Goal: Task Accomplishment & Management: Complete application form

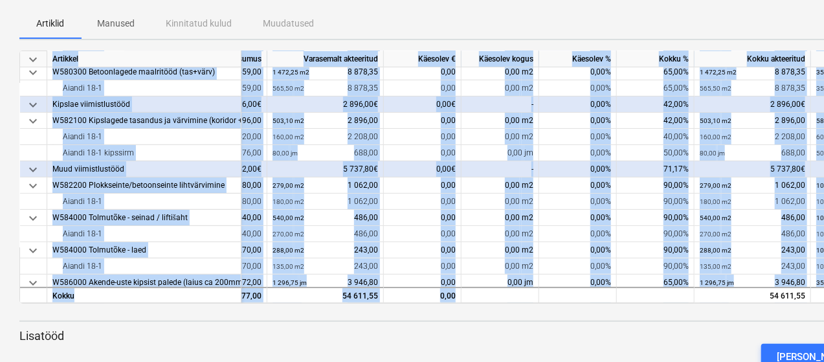
scroll to position [157, 117]
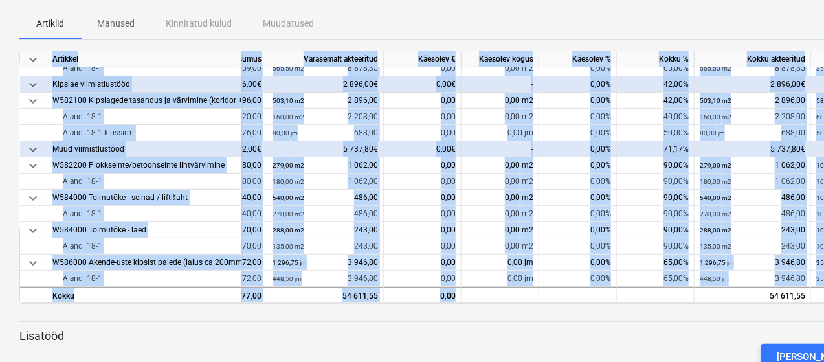
drag, startPoint x: 707, startPoint y: 299, endPoint x: 722, endPoint y: 300, distance: 15.6
click at [722, 300] on div "keyboard_arrow_down Artikkel Lepinguline maksumus Varasemalt akteeritud Käesole…" at bounding box center [442, 177] width 847 height 253
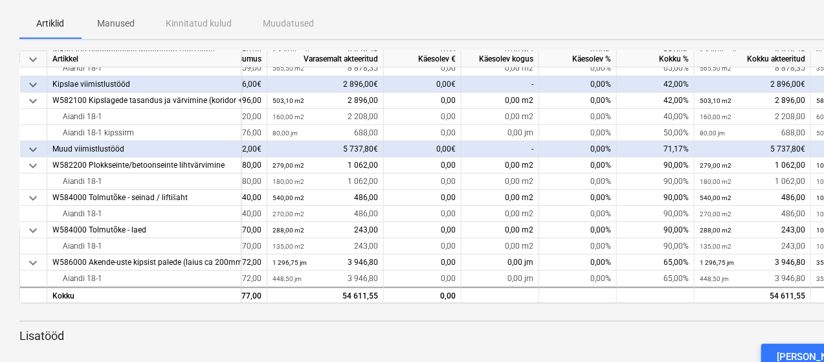
click at [710, 312] on div at bounding box center [442, 309] width 847 height 10
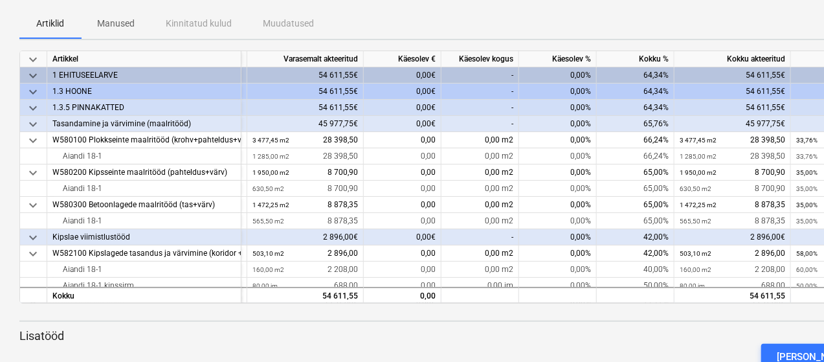
scroll to position [0, 183]
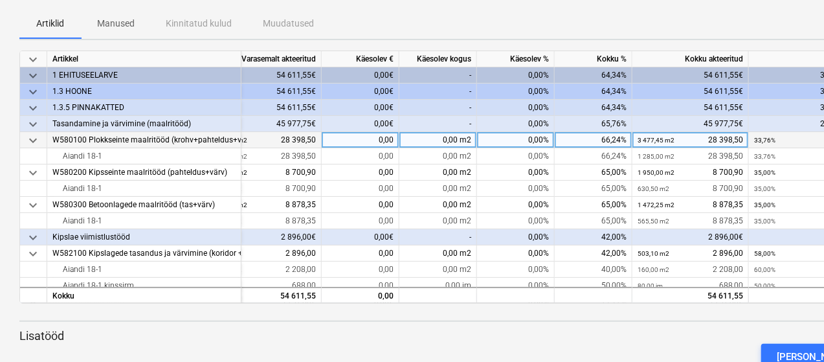
click at [537, 141] on div "0,00%" at bounding box center [516, 140] width 78 height 16
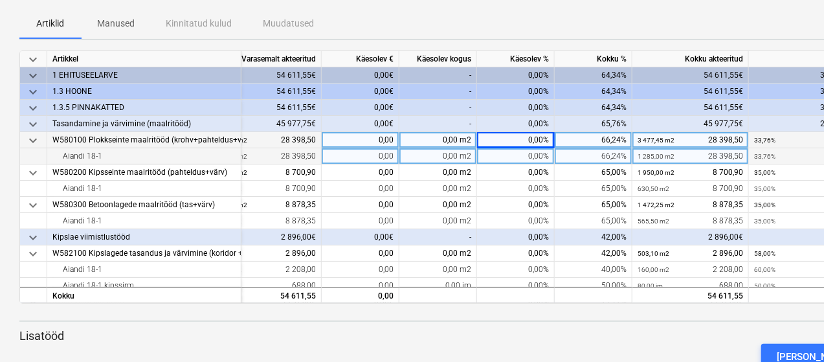
click at [534, 153] on div "0,00%" at bounding box center [516, 156] width 78 height 16
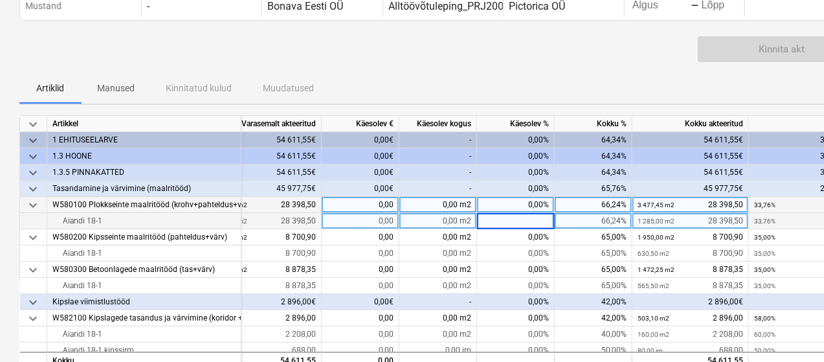
scroll to position [130, 0]
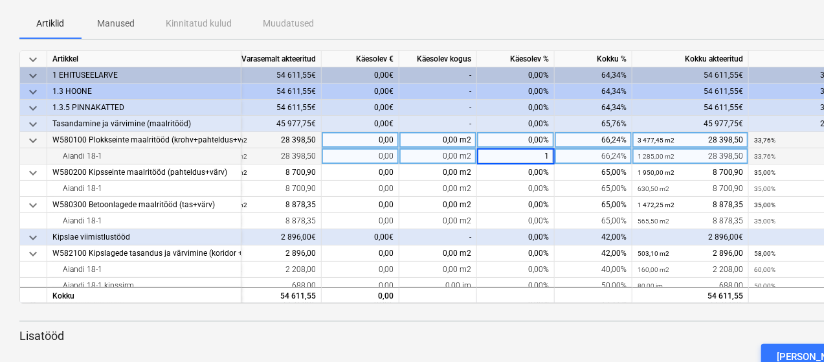
type input "10"
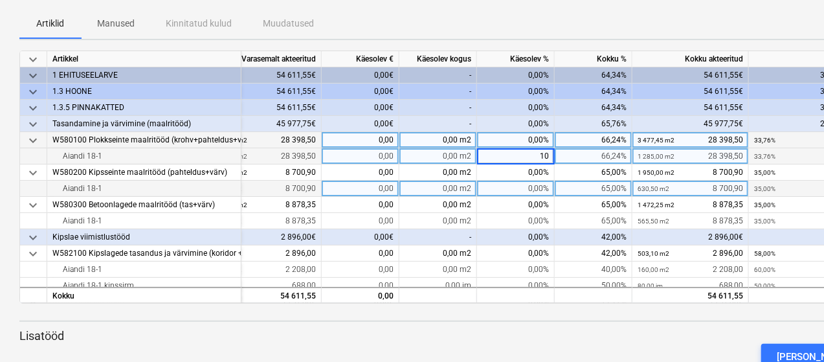
click at [532, 188] on div "0,00%" at bounding box center [516, 189] width 78 height 16
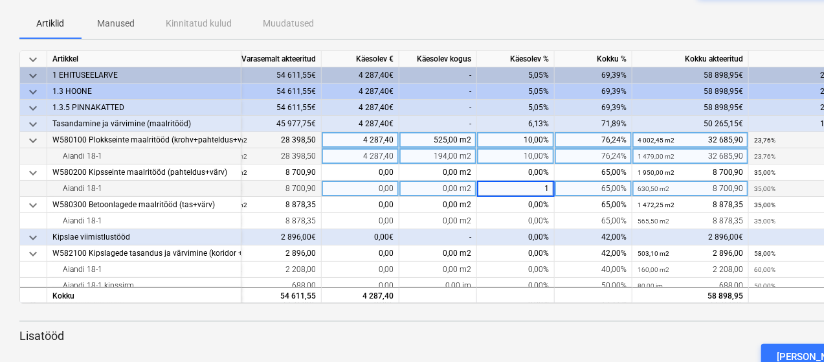
type input "10"
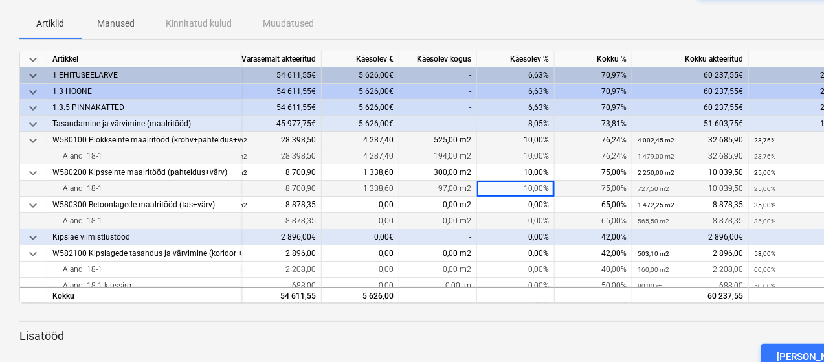
click at [539, 221] on div "0,00%" at bounding box center [516, 221] width 78 height 16
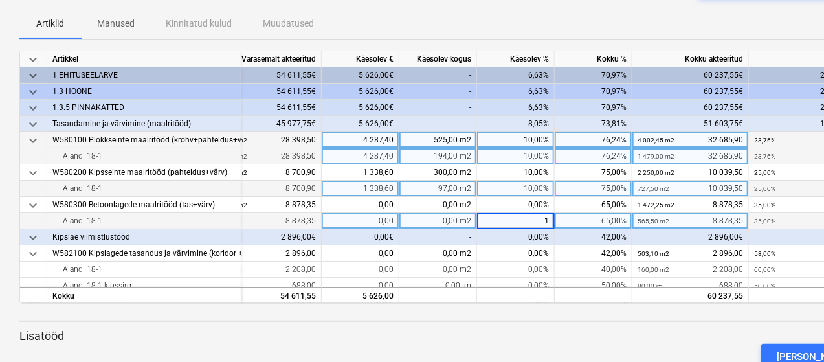
type input "10"
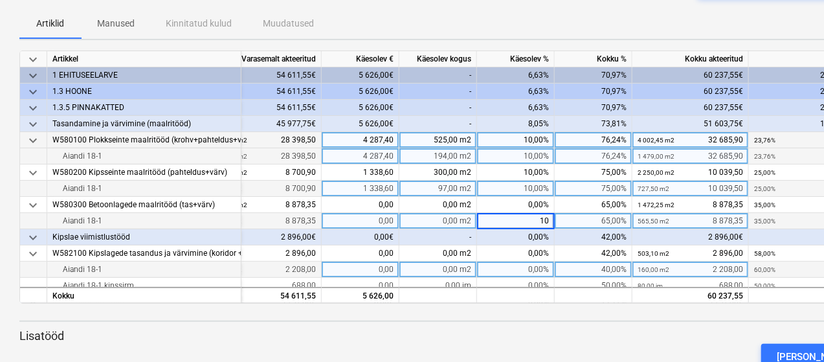
click at [530, 269] on div "0,00%" at bounding box center [516, 270] width 78 height 16
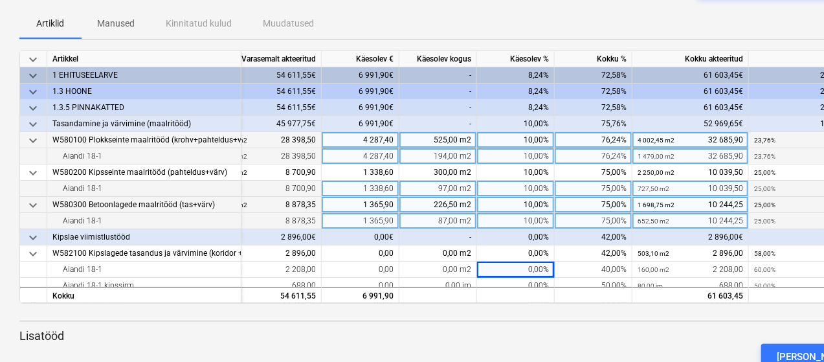
scroll to position [65, 183]
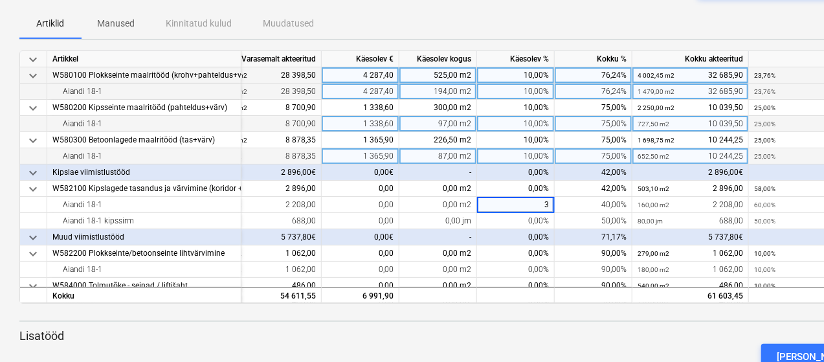
type input "30"
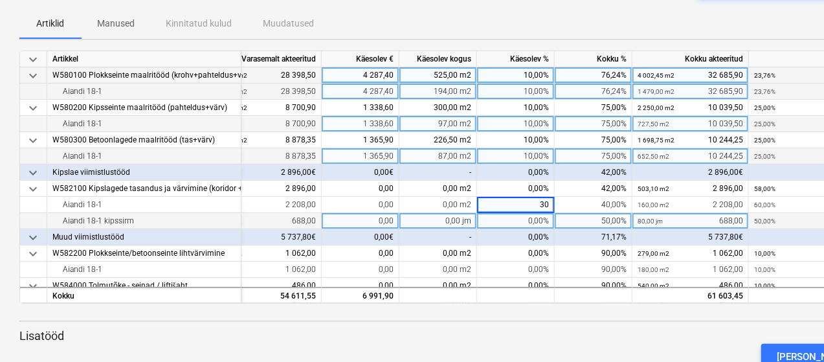
click at [530, 225] on div "0,00%" at bounding box center [516, 221] width 78 height 16
type input "30"
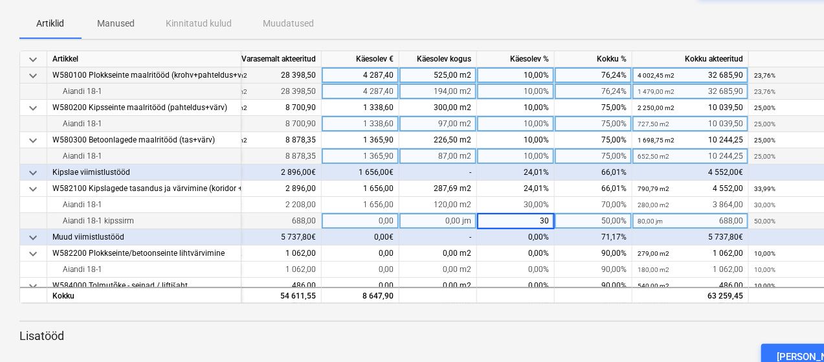
scroll to position [130, 183]
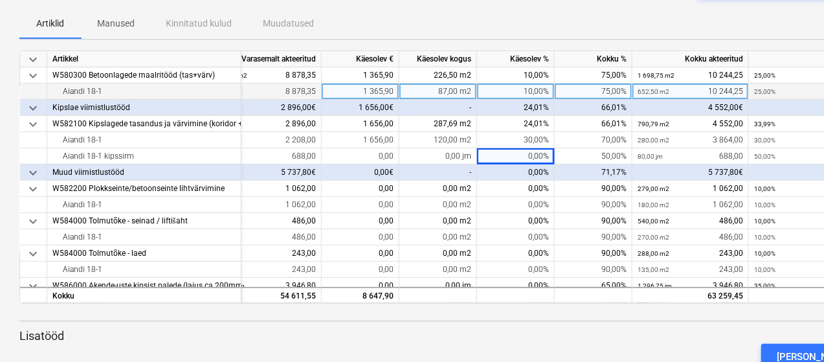
click at [607, 315] on div "keyboard_arrow_down Artikkel Lepinguline maksumus Varasemalt akteeritud Käesole…" at bounding box center [442, 292] width 847 height 482
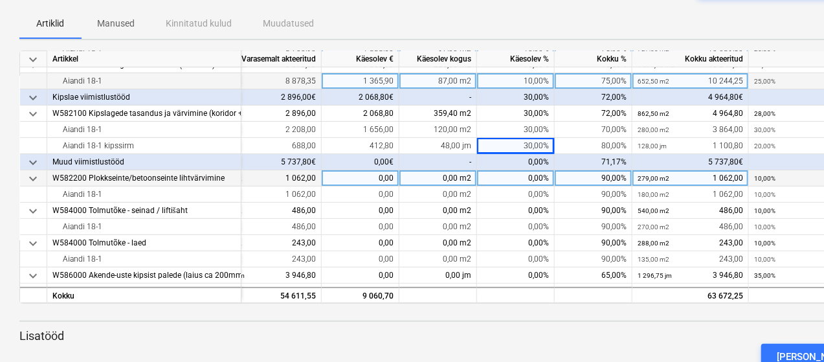
scroll to position [157, 183]
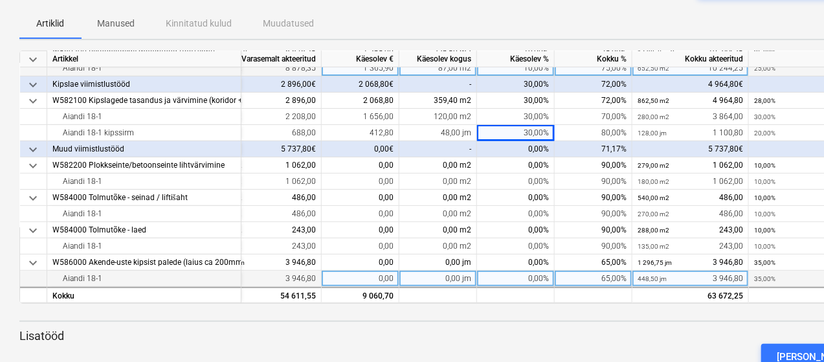
click at [530, 275] on div "0,00%" at bounding box center [516, 279] width 78 height 16
type input "10"
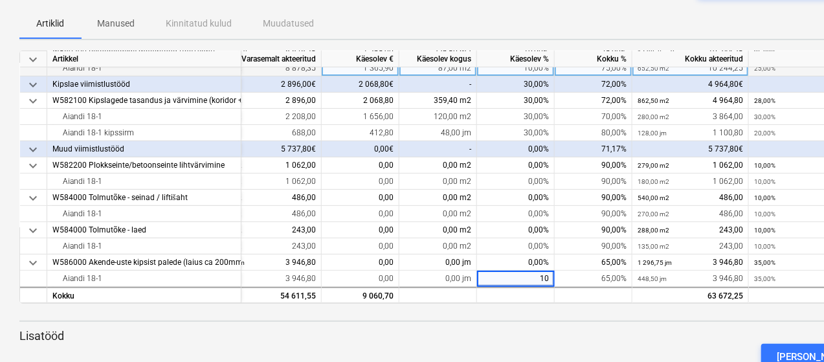
click at [525, 315] on div "keyboard_arrow_down Artikkel Lepinguline [PERSON_NAME] akteeritud Käesolev € Kä…" at bounding box center [442, 292] width 847 height 482
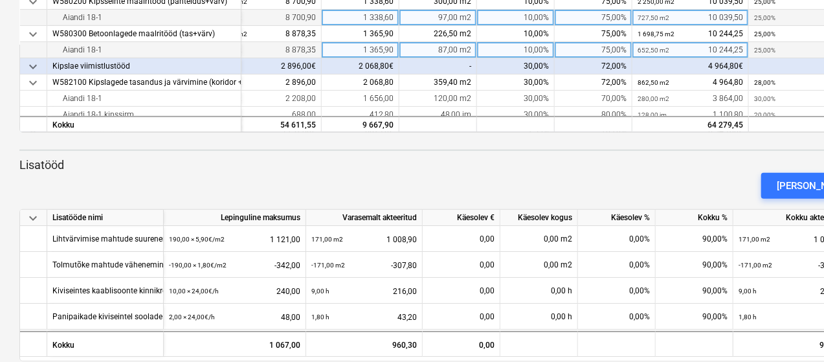
scroll to position [321, 0]
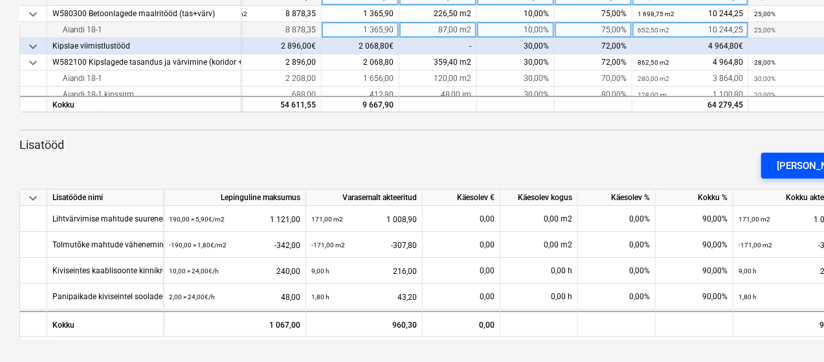
click at [800, 164] on button "[PERSON_NAME]" at bounding box center [814, 166] width 105 height 26
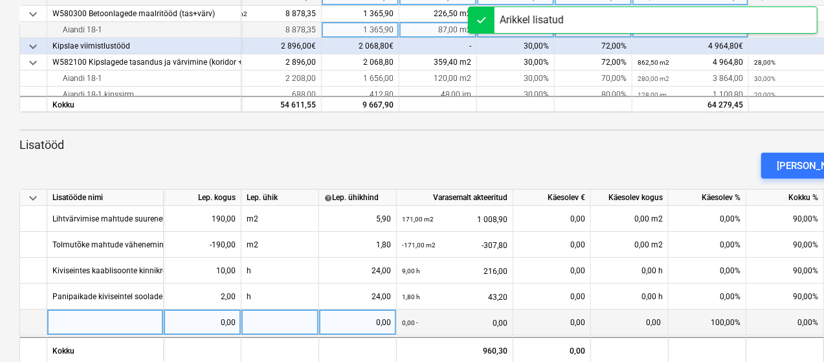
click at [71, 331] on div at bounding box center [105, 323] width 117 height 26
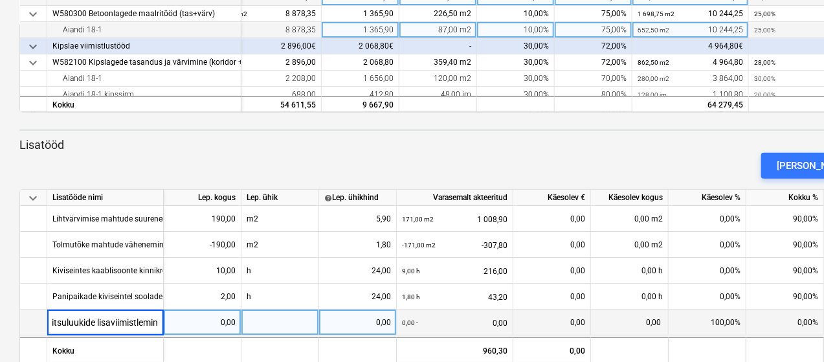
type input "Trepikodades suitsuluukide lisaviimistlemine"
click at [220, 328] on div "0,00" at bounding box center [202, 323] width 67 height 26
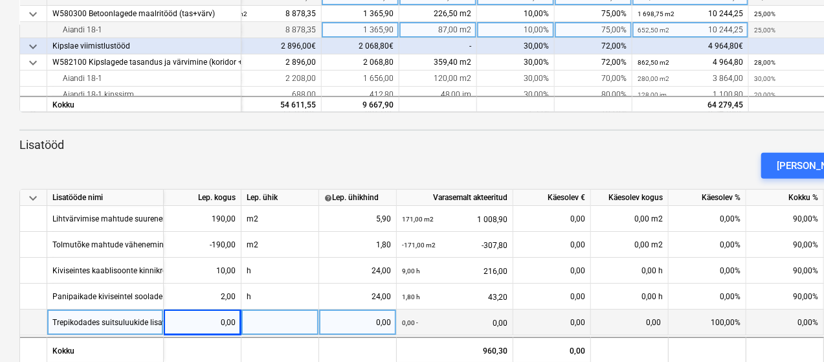
click at [227, 328] on div "0,00" at bounding box center [202, 323] width 67 height 26
type input "2"
click at [255, 328] on div at bounding box center [281, 323] width 78 height 26
type input "tk"
click at [357, 326] on div "0,00" at bounding box center [357, 323] width 67 height 26
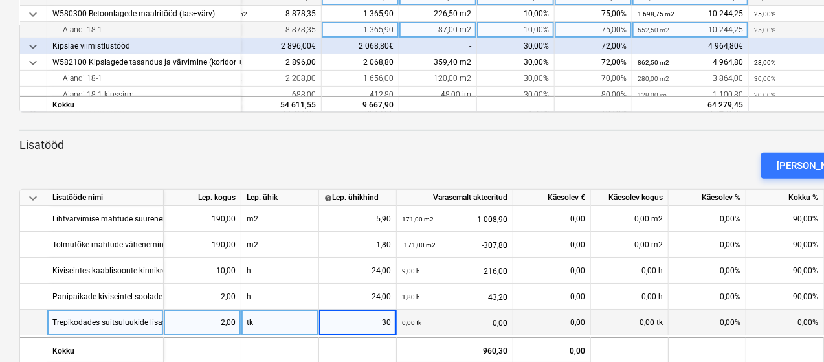
type input "300"
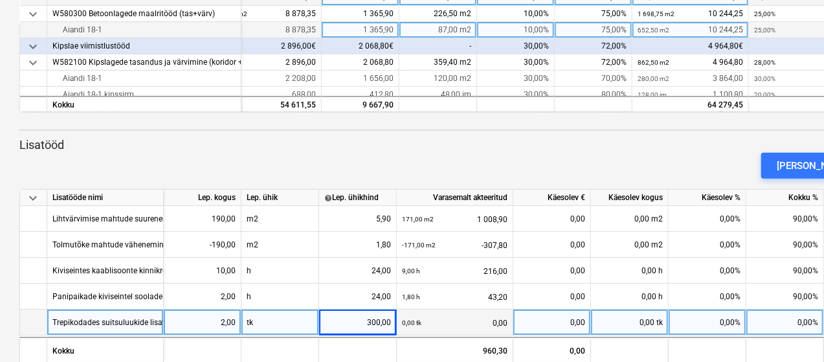
click at [414, 151] on div "[PERSON_NAME]" at bounding box center [442, 166] width 857 height 36
click at [729, 326] on div "0,00%" at bounding box center [708, 323] width 78 height 26
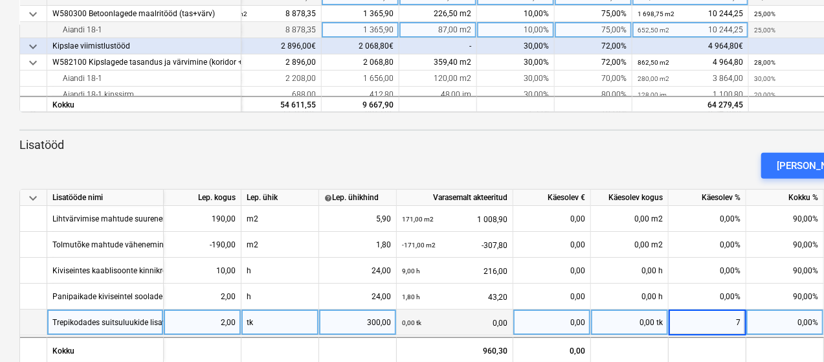
type input "75"
click at [710, 165] on div "[PERSON_NAME]" at bounding box center [442, 166] width 857 height 36
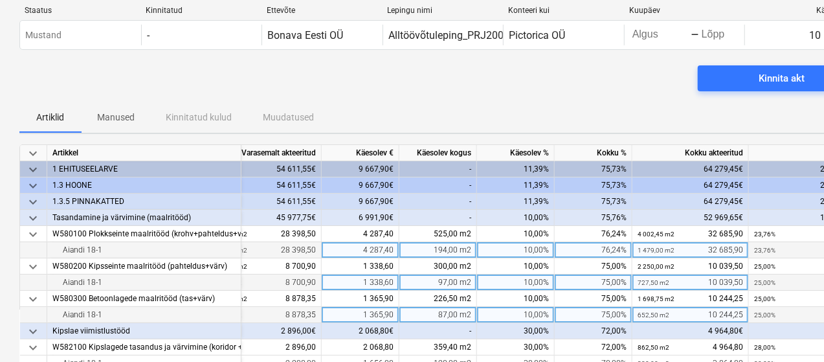
scroll to position [0, 0]
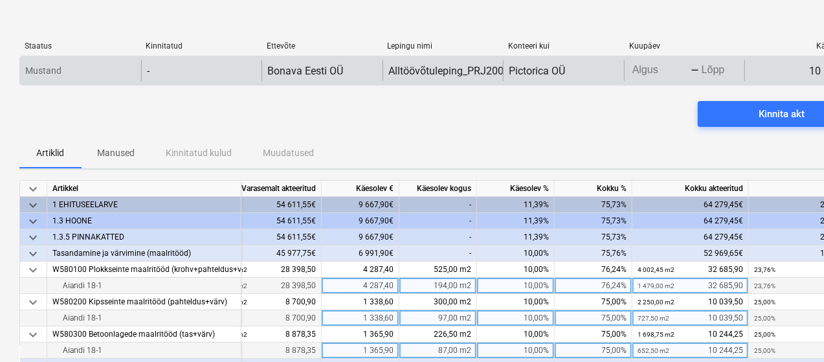
click at [646, 69] on body "keyboard_arrow_down Staatus Kinnitatud Ettevõte Lepingu nimi Konteeri kui Kuupä…" at bounding box center [412, 181] width 824 height 362
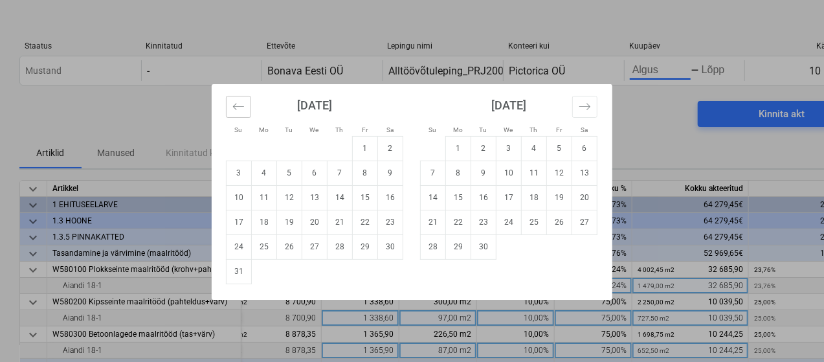
click at [243, 106] on icon "Move backward to switch to the previous month." at bounding box center [238, 106] width 12 height 12
click at [293, 199] on td "15" at bounding box center [289, 197] width 25 height 25
type input "[DATE]"
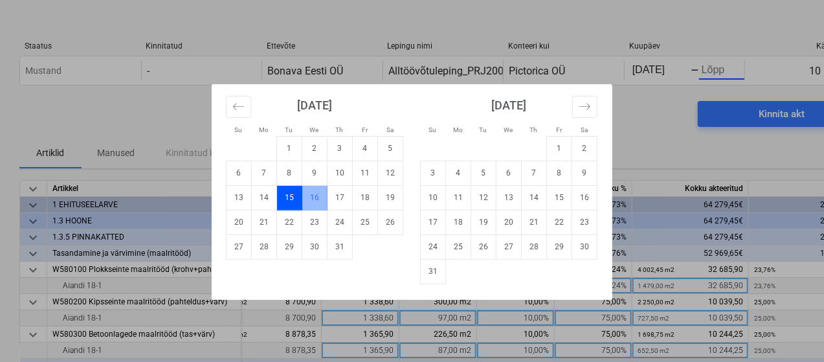
scroll to position [0, 15]
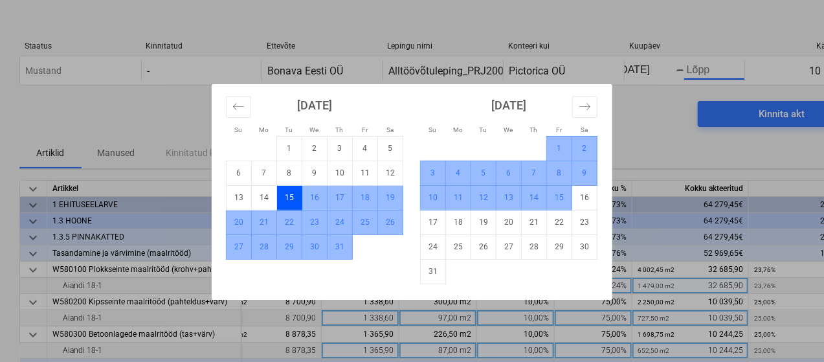
click at [558, 192] on td "15" at bounding box center [559, 197] width 25 height 25
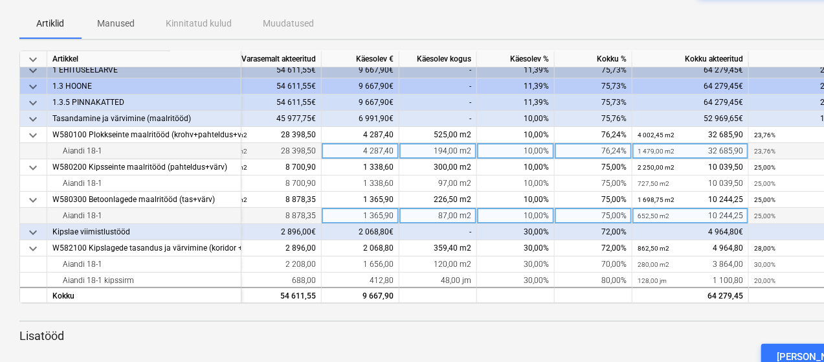
scroll to position [0, 183]
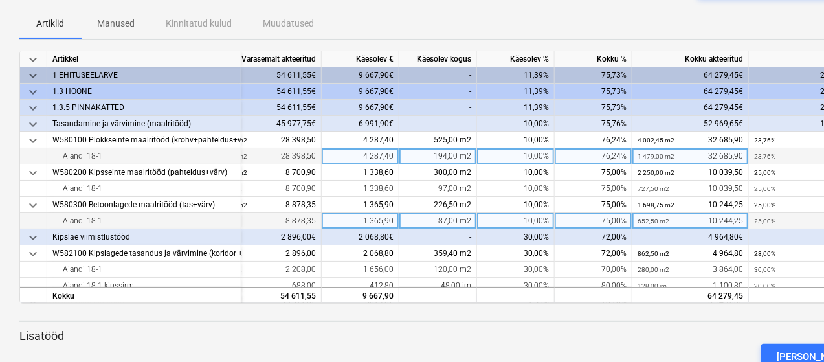
click at [533, 156] on div "10,00%" at bounding box center [516, 156] width 78 height 16
type input "12"
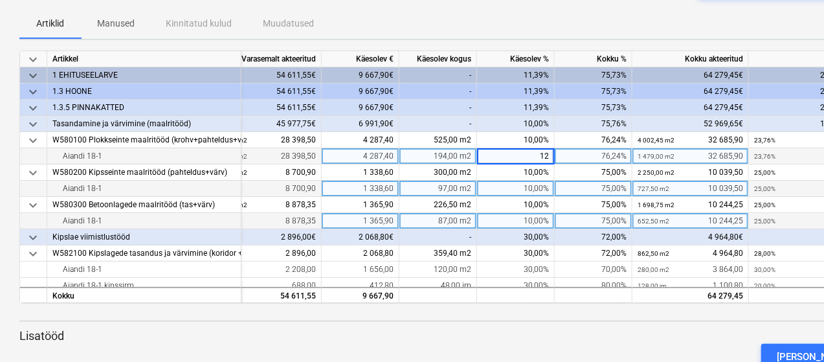
click at [532, 191] on div "10,00%" at bounding box center [516, 189] width 78 height 16
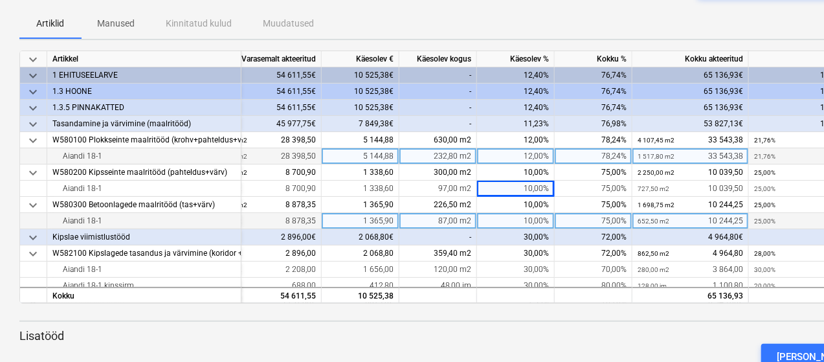
click at [532, 152] on div "12,00%" at bounding box center [516, 156] width 78 height 16
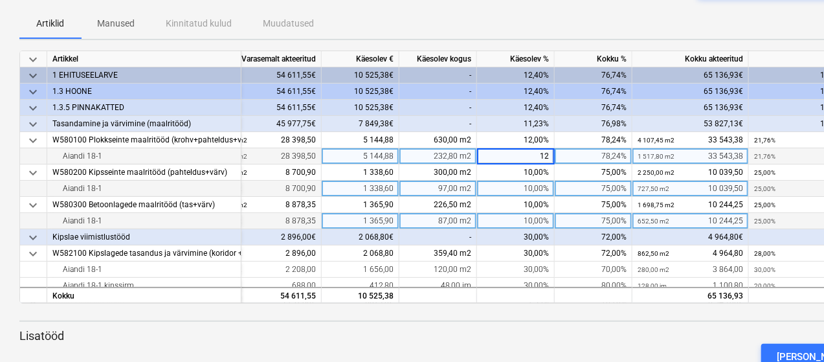
click at [536, 187] on div "10,00%" at bounding box center [516, 189] width 78 height 16
type input "13"
click at [528, 221] on div "10,00%" at bounding box center [516, 221] width 78 height 16
type input "14"
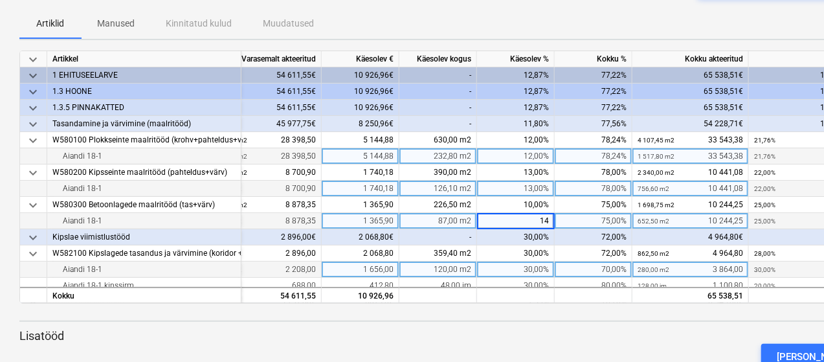
click at [536, 266] on div "30,00%" at bounding box center [516, 270] width 78 height 16
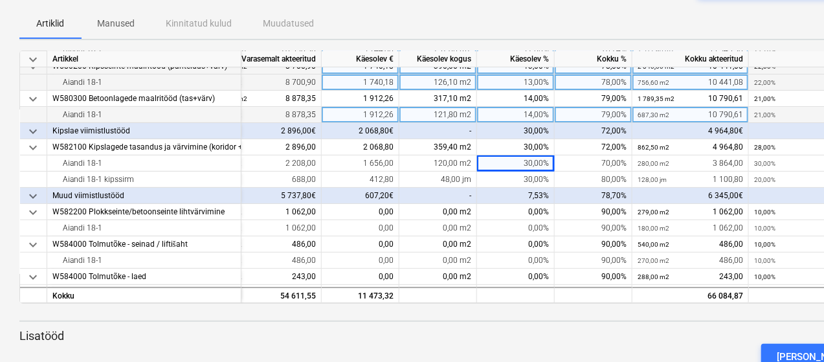
scroll to position [130, 183]
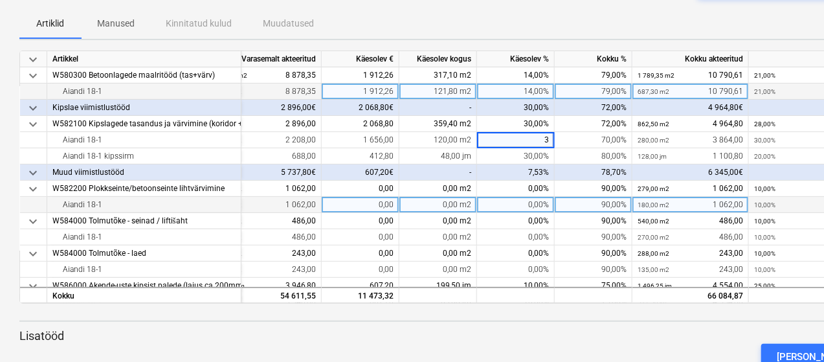
type input "37"
click at [536, 205] on div "0,00%" at bounding box center [516, 205] width 78 height 16
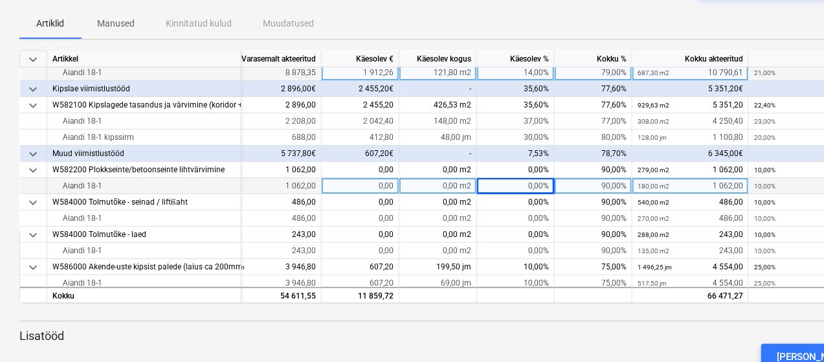
scroll to position [157, 183]
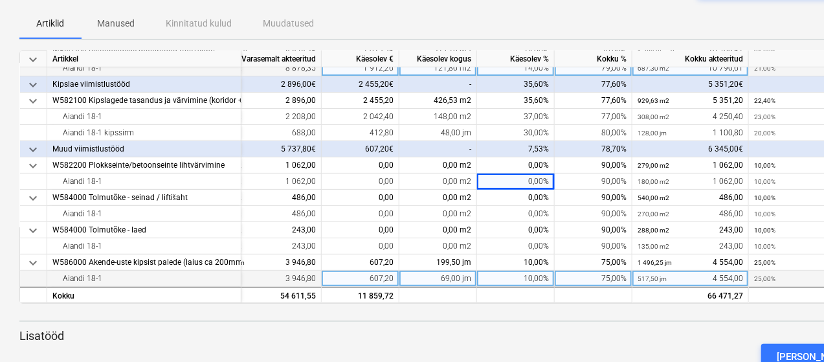
click at [536, 271] on div "10,00%" at bounding box center [516, 279] width 78 height 16
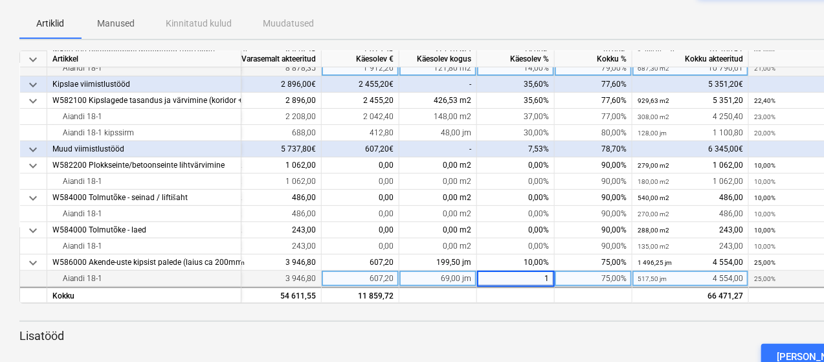
type input "15"
click at [577, 16] on div "Artiklid Manused Kinnitatud kulud Muudatused" at bounding box center [442, 23] width 847 height 31
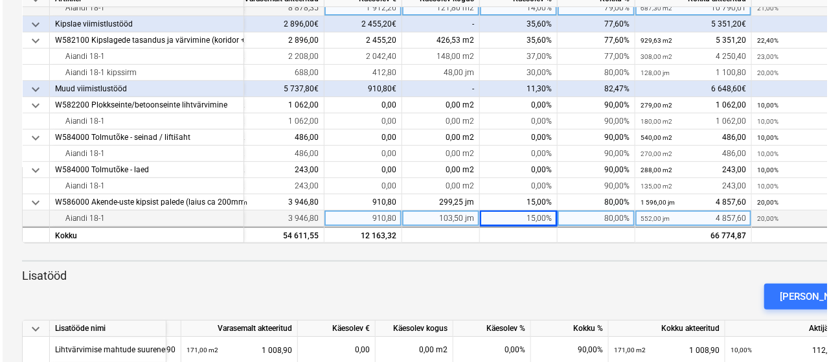
scroll to position [23, 0]
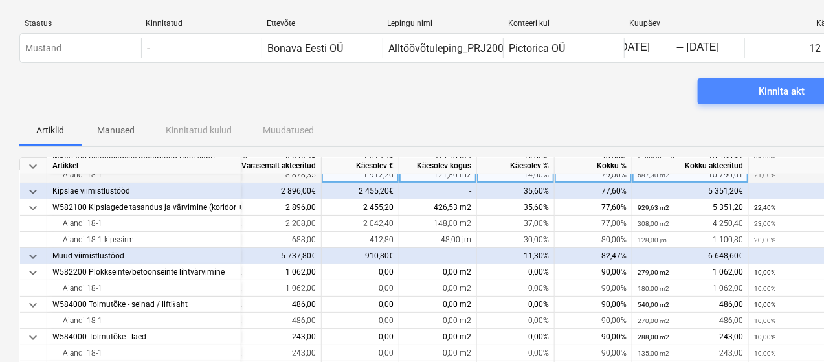
click at [744, 91] on span "Kinnita akt" at bounding box center [782, 91] width 137 height 17
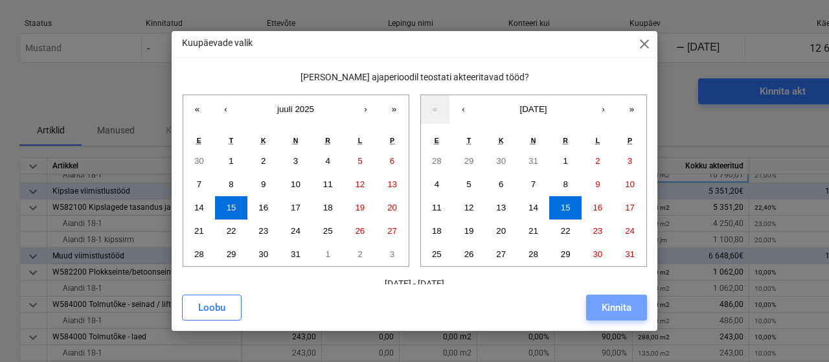
click at [622, 310] on div "Kinnita" at bounding box center [617, 307] width 30 height 17
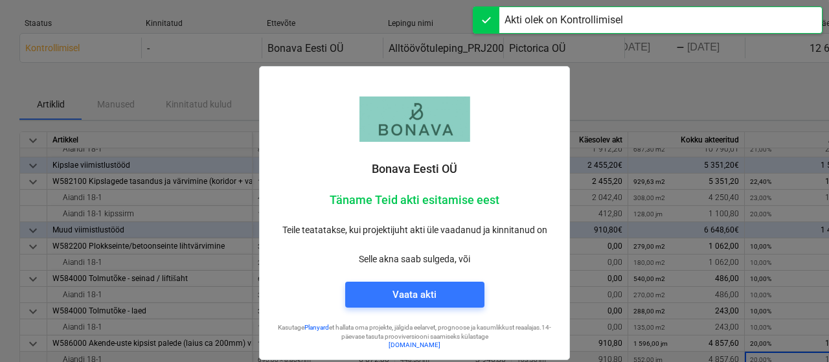
scroll to position [152, 0]
